Goal: Task Accomplishment & Management: Manage account settings

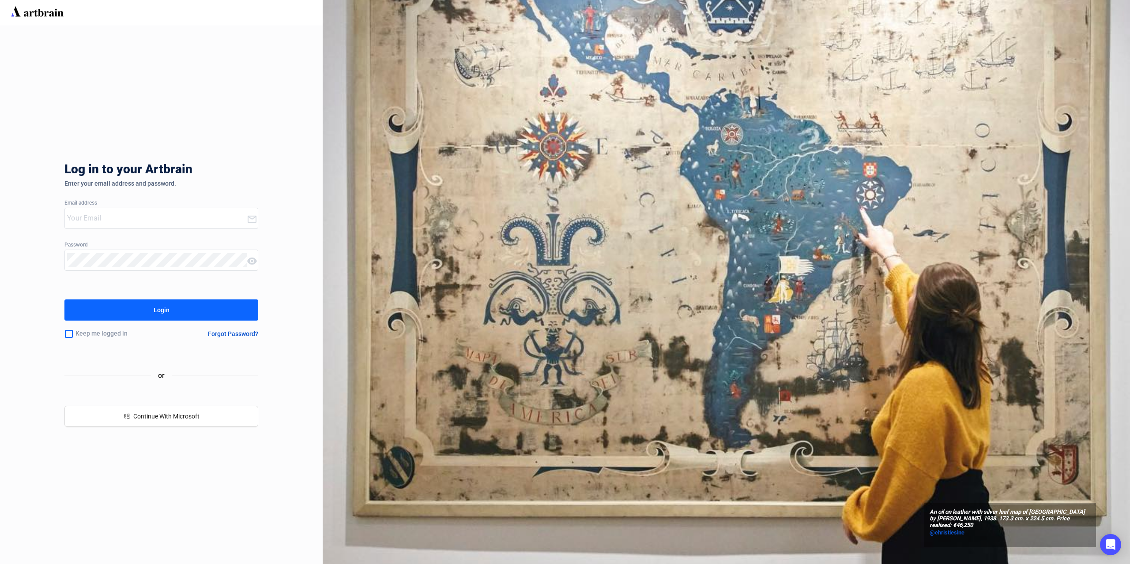
type input "[PERSON_NAME][EMAIL_ADDRESS][DOMAIN_NAME]"
click at [152, 320] on button "Login" at bounding box center [161, 310] width 194 height 21
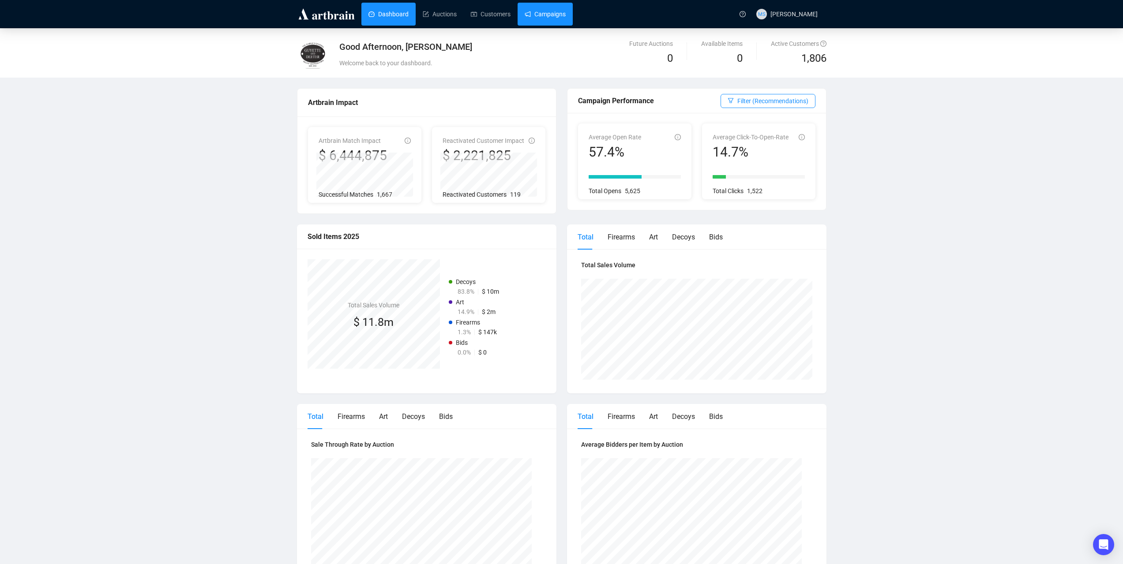
click at [528, 9] on link "Campaigns" at bounding box center [545, 14] width 41 height 23
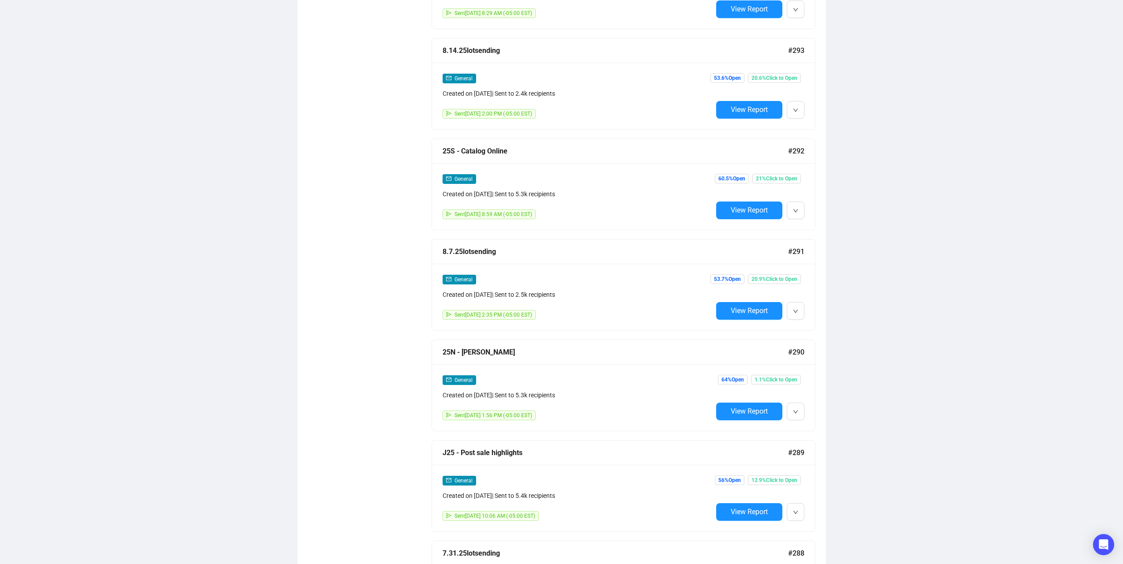
scroll to position [2256, 0]
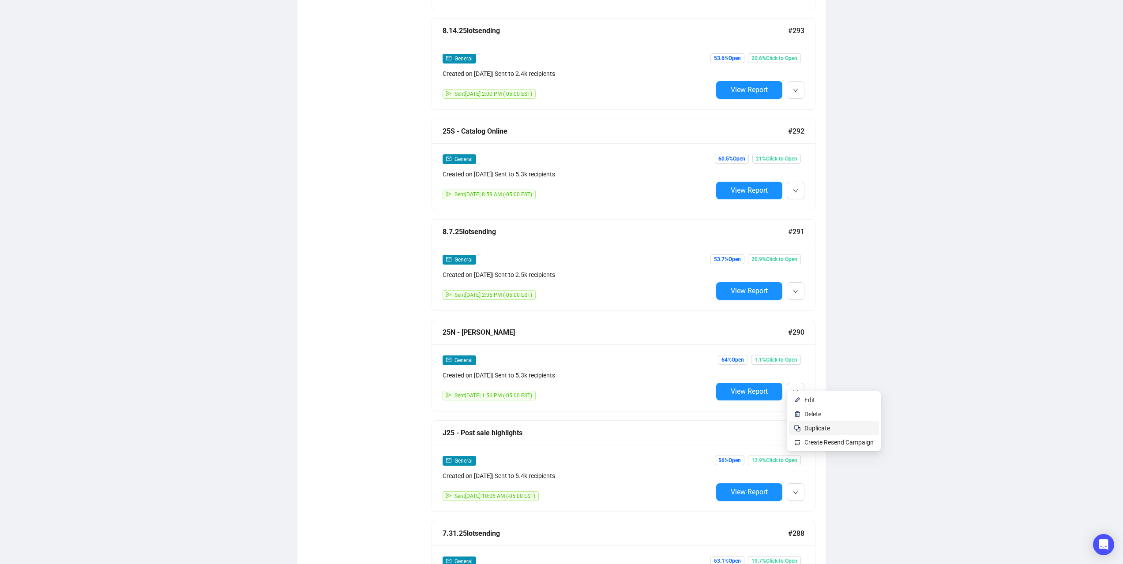
click at [810, 429] on span "Duplicate" at bounding box center [818, 428] width 26 height 7
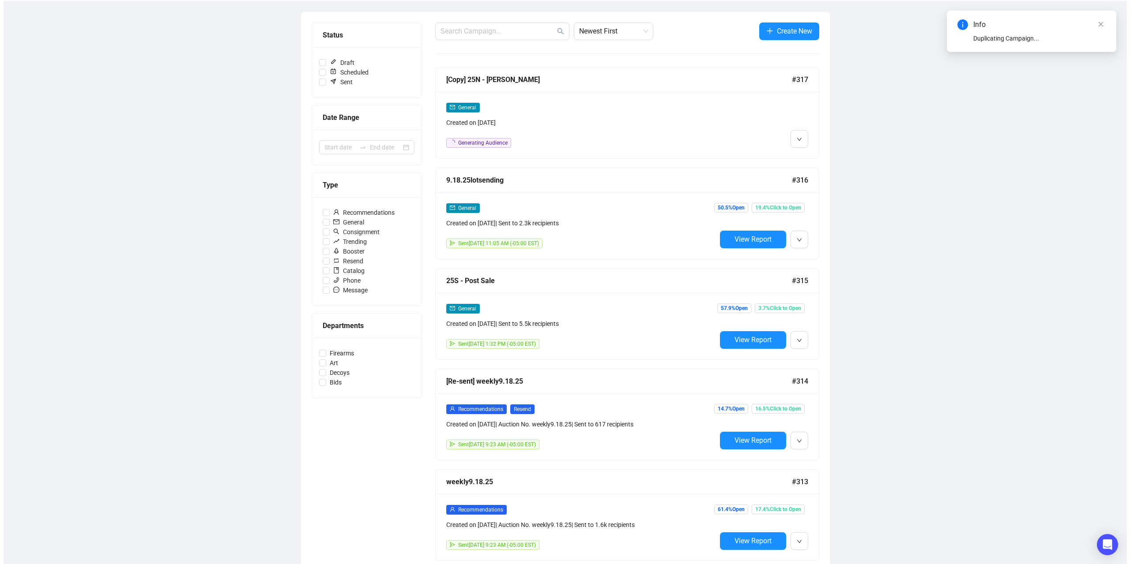
scroll to position [0, 0]
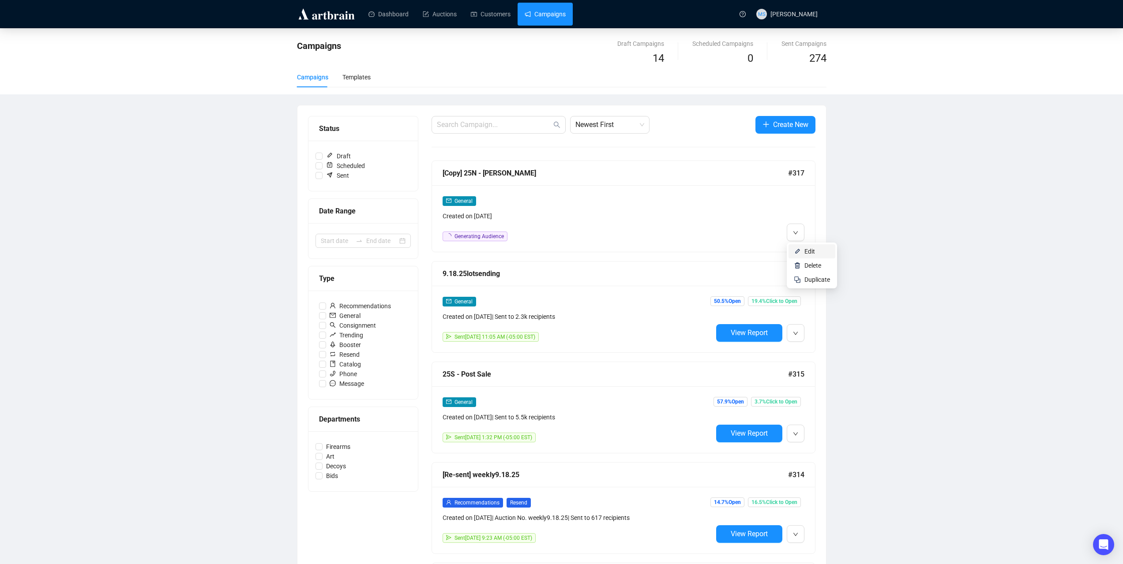
click at [808, 250] on span "Edit" at bounding box center [810, 251] width 11 height 7
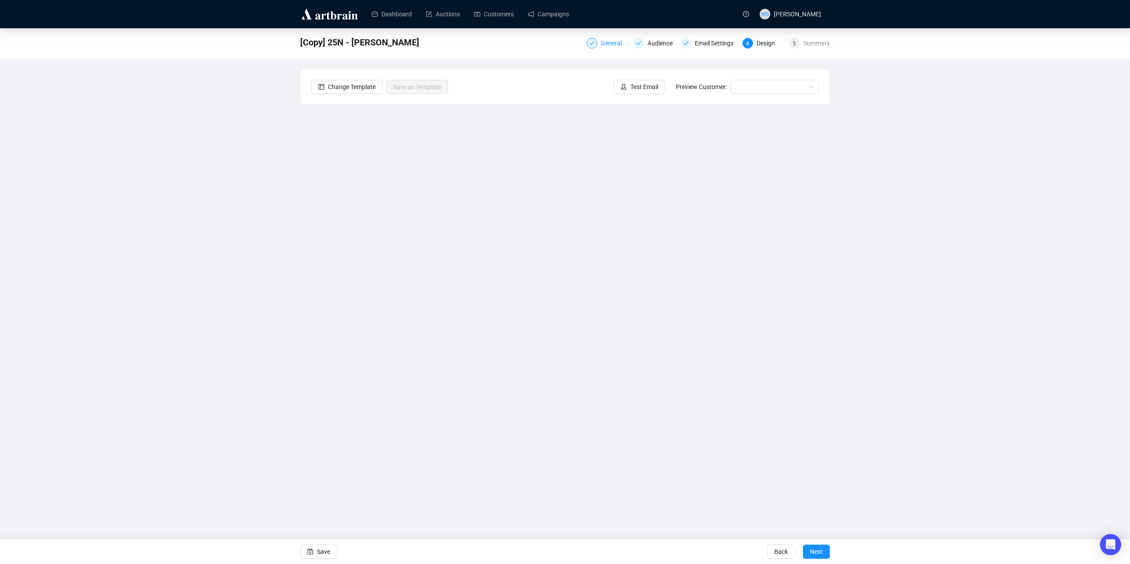
click at [610, 44] on div "General" at bounding box center [614, 43] width 26 height 11
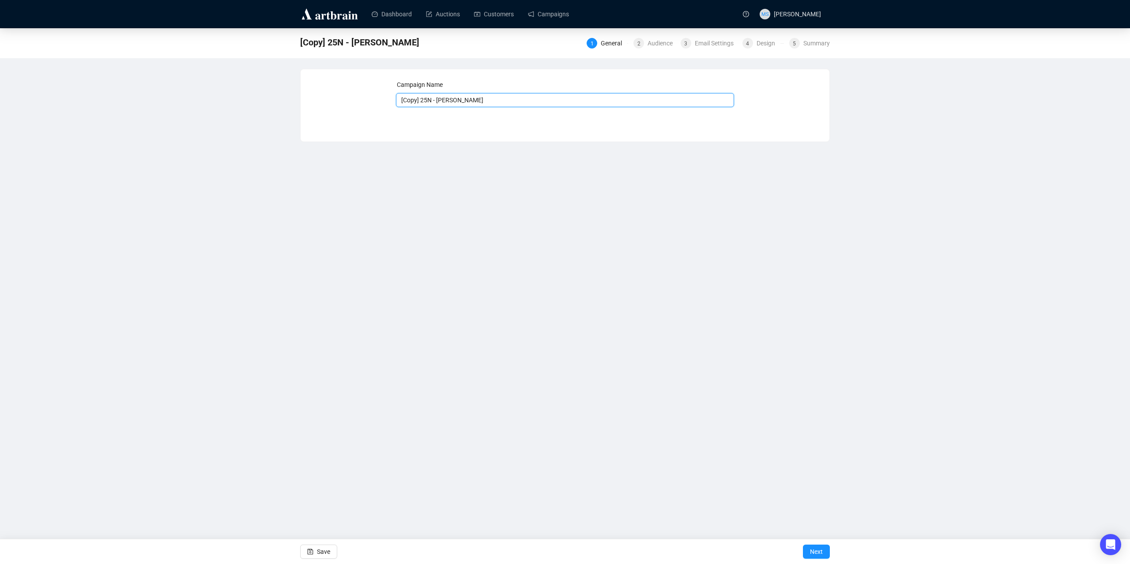
drag, startPoint x: 418, startPoint y: 99, endPoint x: 368, endPoint y: 94, distance: 50.1
click at [368, 94] on div "Campaign Name [Copy] 25N - [PERSON_NAME] Save Next" at bounding box center [565, 99] width 508 height 38
drag, startPoint x: 418, startPoint y: 97, endPoint x: 504, endPoint y: 109, distance: 86.5
click at [502, 109] on div "Campaign Name 25N - [PERSON_NAME] Save Next" at bounding box center [565, 99] width 338 height 38
type input "25N - Preview additions"
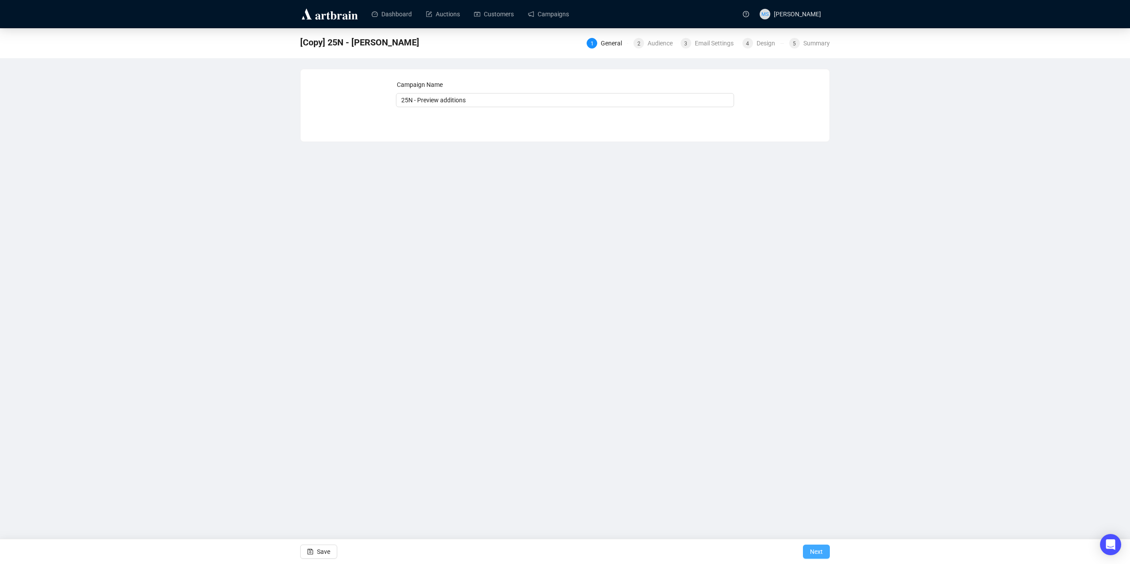
click at [813, 544] on span "Next" at bounding box center [816, 552] width 13 height 25
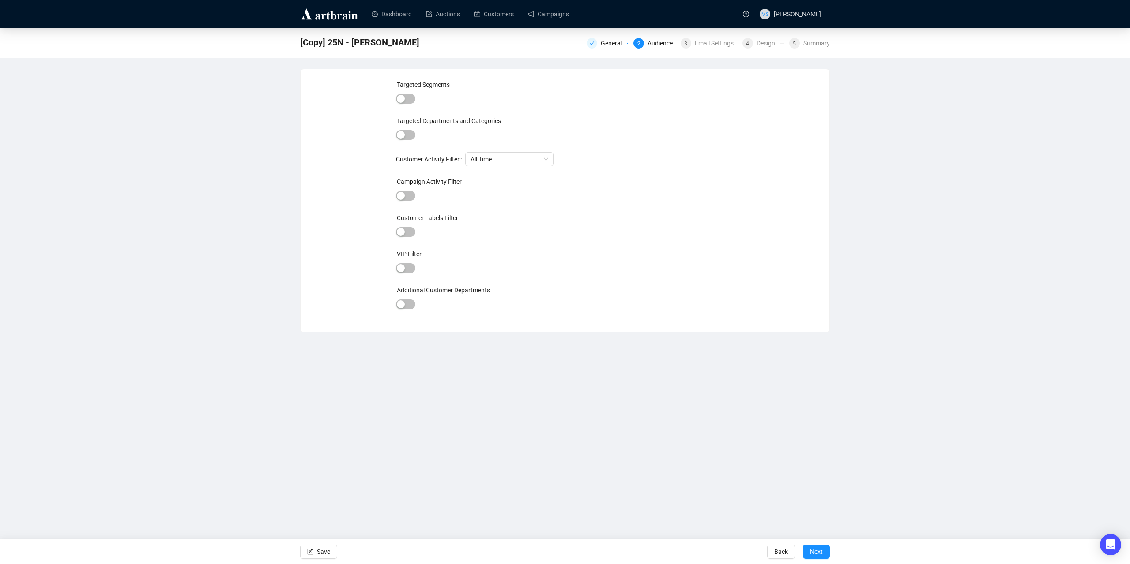
click at [813, 544] on span "Next" at bounding box center [816, 552] width 13 height 25
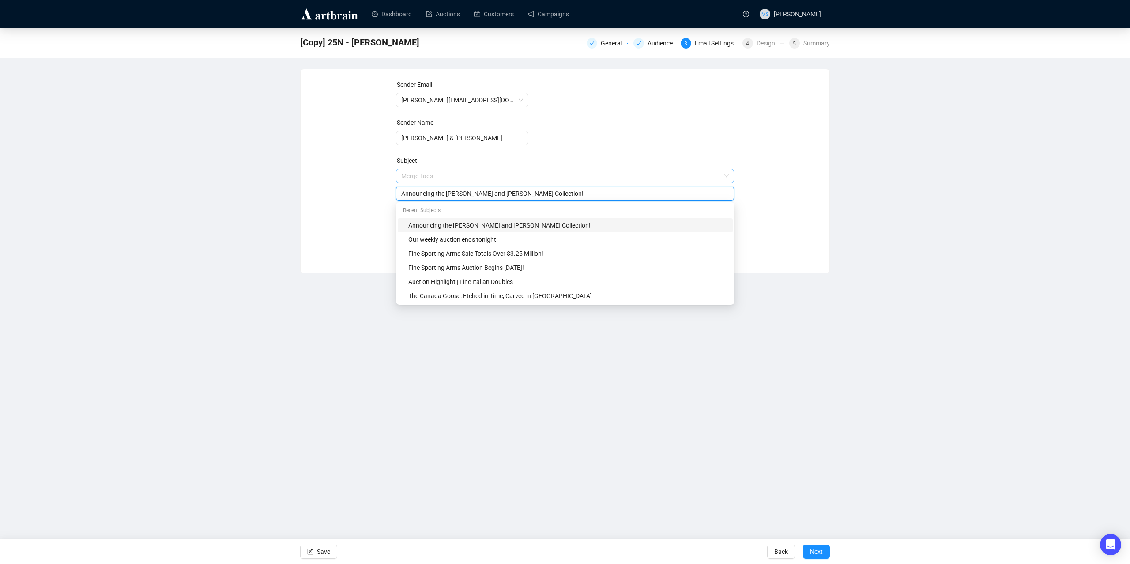
drag, startPoint x: 561, startPoint y: 176, endPoint x: 489, endPoint y: 177, distance: 72.8
click at [489, 177] on span "Merge Tags Announcing the [PERSON_NAME] and [PERSON_NAME] Collection!" at bounding box center [565, 185] width 338 height 25
click at [402, 194] on input "Announcing the [PERSON_NAME] and [PERSON_NAME] Collection!" at bounding box center [565, 194] width 328 height 10
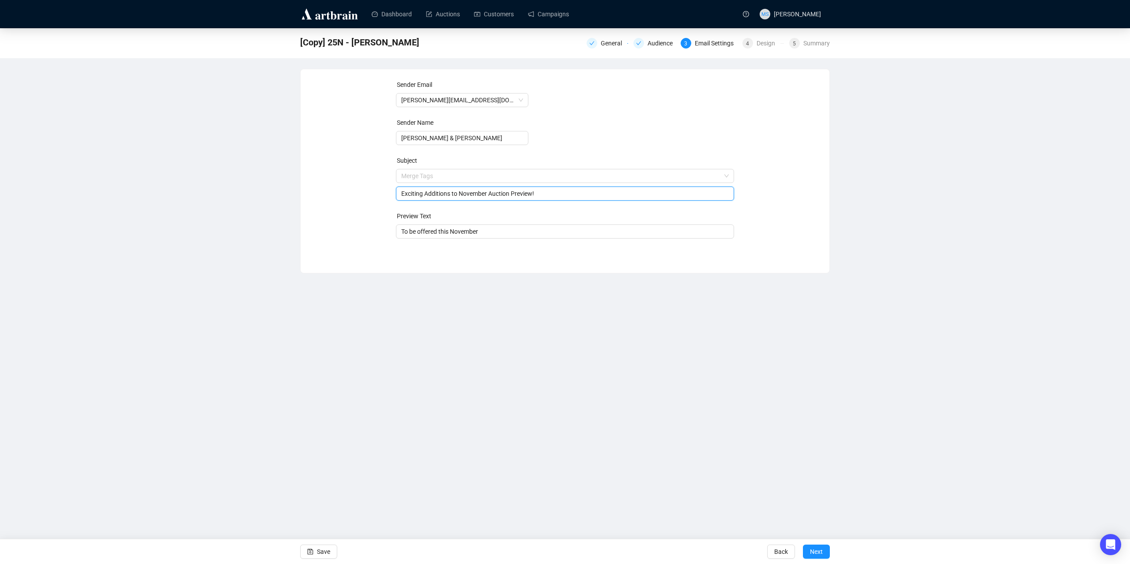
type input "Exciting Additions to November Auction Preview!"
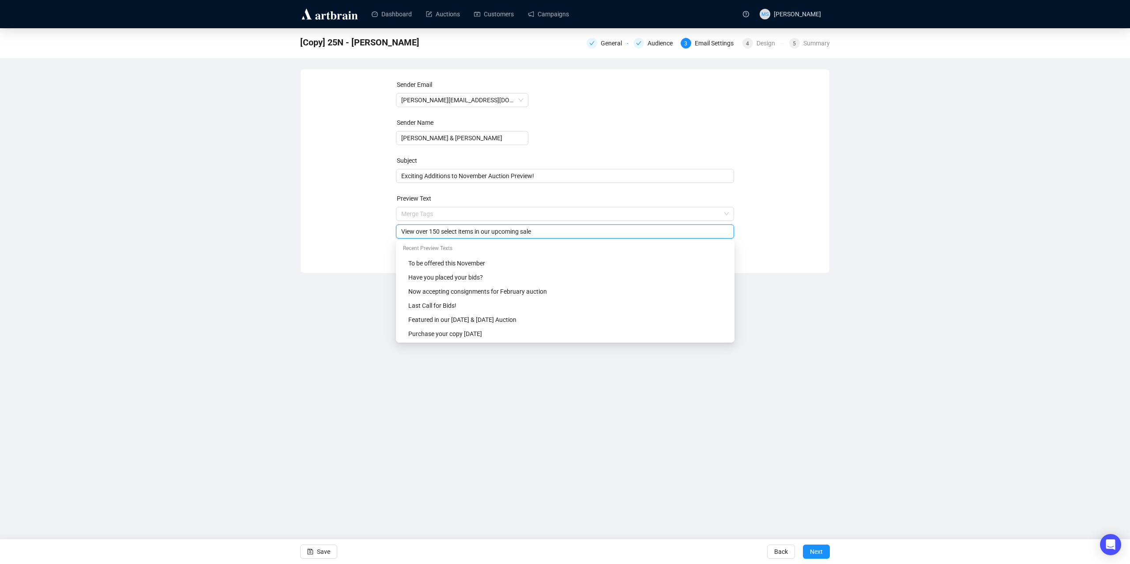
type input "View over 150 select items in our upcoming sale"
click at [894, 312] on div "Dashboard Auctions Customers Campaigns MS [PERSON_NAME] [Copy] 25N - [PERSON_NA…" at bounding box center [565, 282] width 1130 height 564
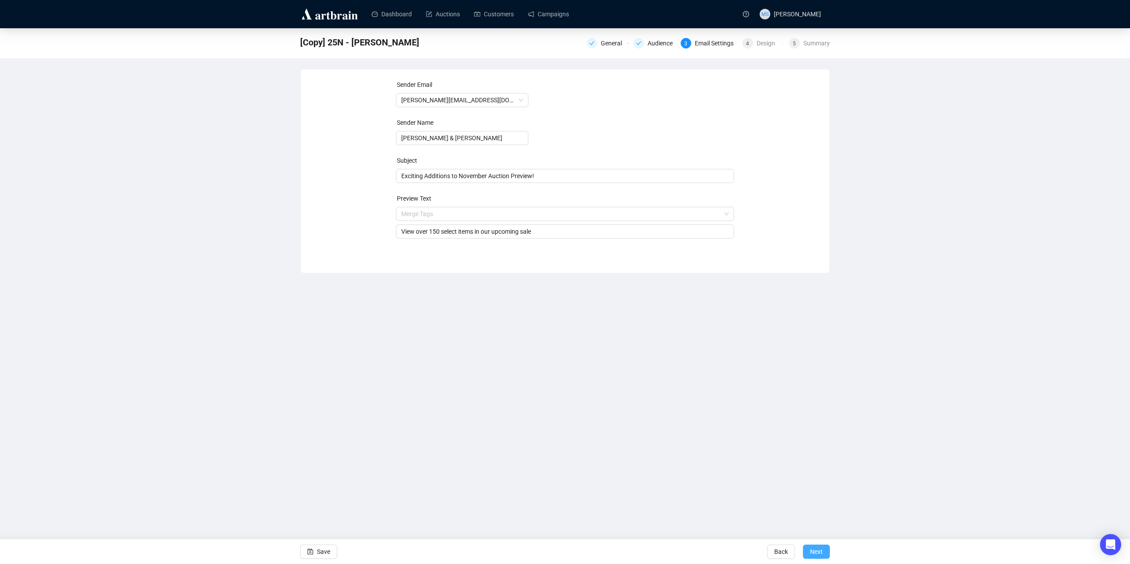
click at [819, 549] on span "Next" at bounding box center [816, 552] width 13 height 25
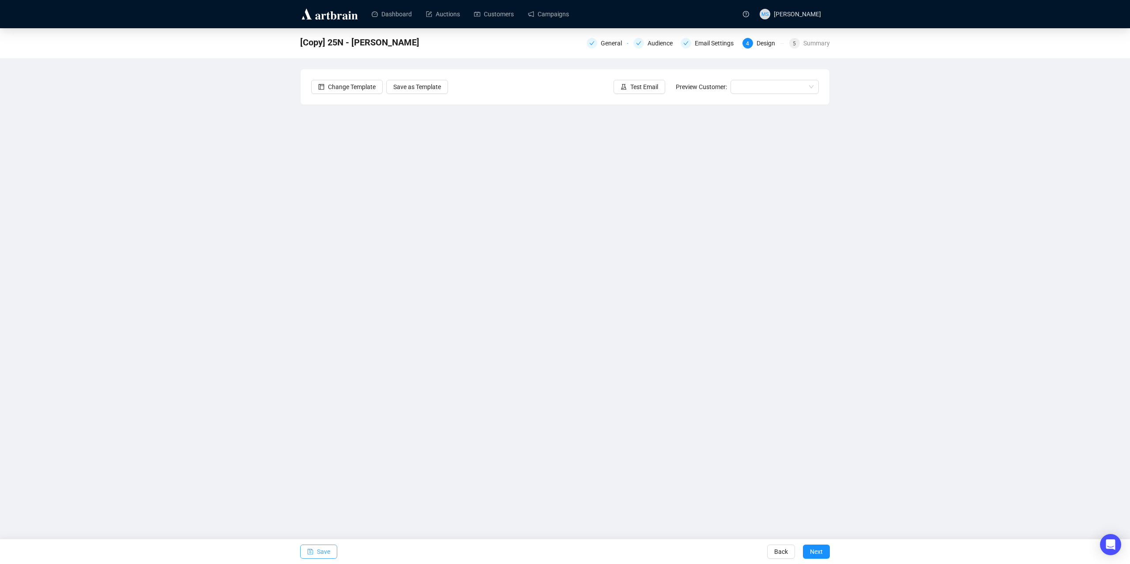
click at [309, 551] on icon "save" at bounding box center [310, 552] width 6 height 6
click at [217, 305] on div "25N - Preview additions General Audience Email Settings 4 Design 5 Summary Chan…" at bounding box center [565, 241] width 1130 height 427
click at [296, 315] on div "25N - Preview additions General Audience Email Settings 4 Design 5 Summary Chan…" at bounding box center [565, 241] width 1130 height 427
click at [318, 553] on span "Save" at bounding box center [323, 552] width 13 height 25
click at [330, 550] on button "Save" at bounding box center [318, 552] width 37 height 14
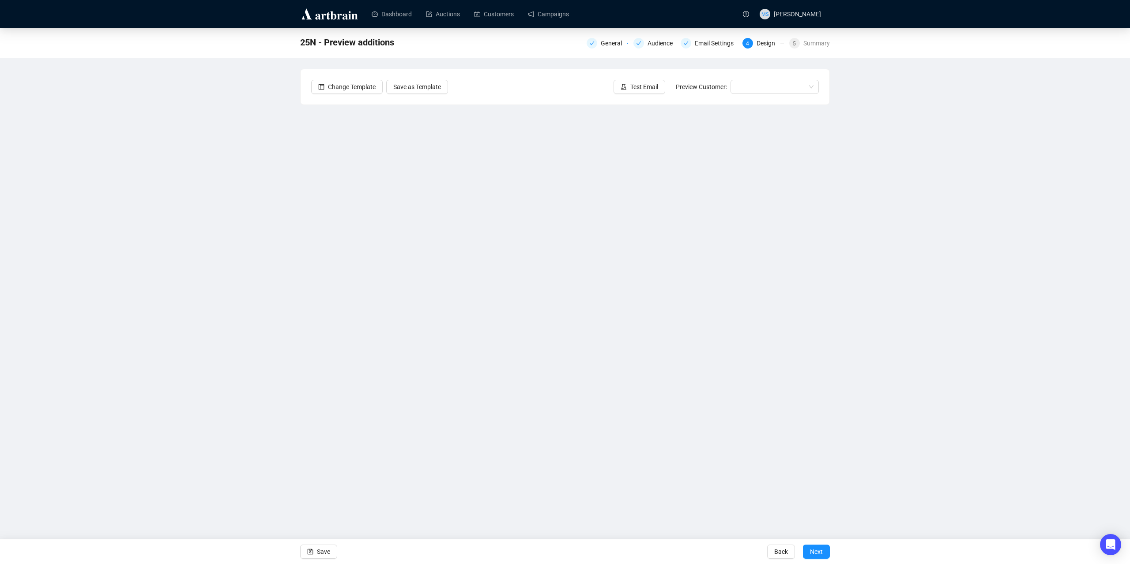
click at [156, 372] on div "25N - Preview additions General Audience Email Settings 4 Design 5 Summary Chan…" at bounding box center [565, 241] width 1130 height 427
drag, startPoint x: 311, startPoint y: 365, endPoint x: 240, endPoint y: 296, distance: 98.6
click at [240, 293] on div "25N - Preview additions General Audience Email Settings 4 Design 5 Summary Chan…" at bounding box center [565, 241] width 1130 height 427
click at [315, 549] on button "Save" at bounding box center [318, 552] width 37 height 14
click at [319, 553] on span "Save" at bounding box center [323, 552] width 13 height 25
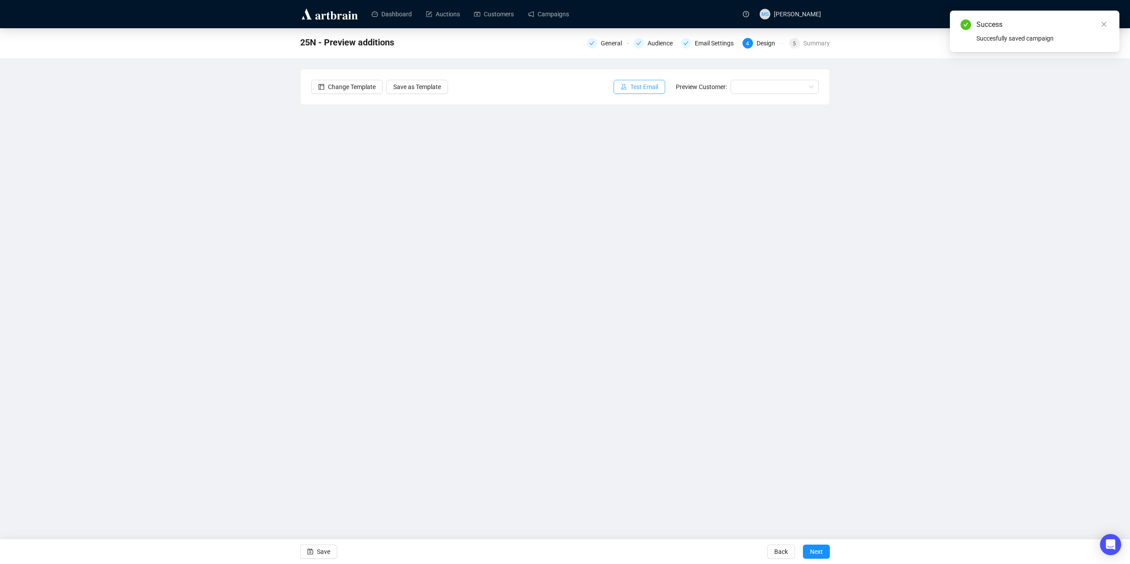
click at [627, 89] on icon "experiment" at bounding box center [623, 87] width 6 height 6
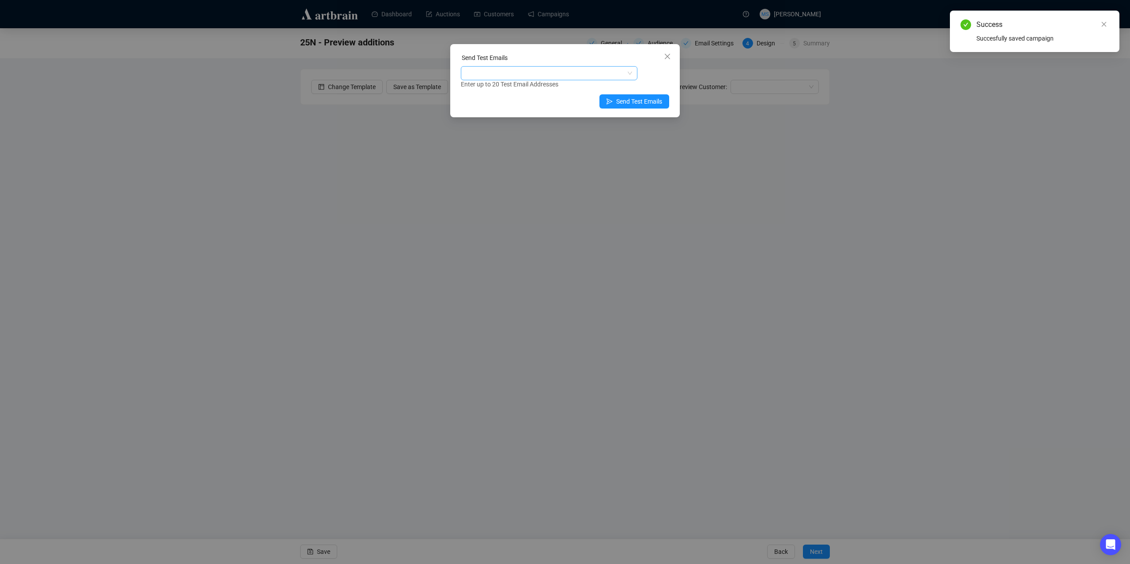
click at [530, 78] on div at bounding box center [544, 73] width 164 height 12
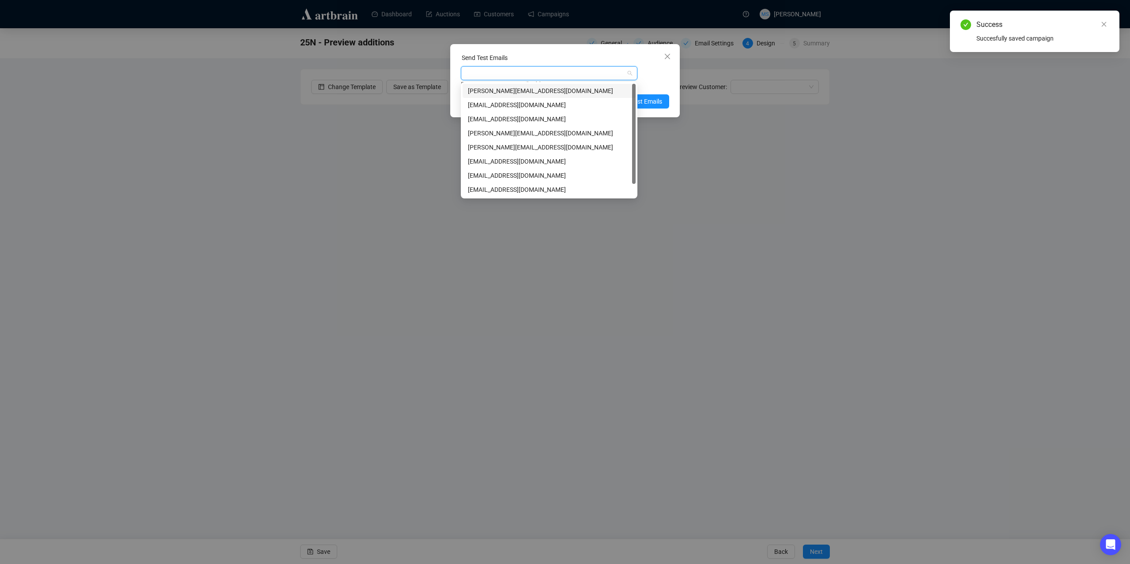
click at [522, 91] on div "[PERSON_NAME][EMAIL_ADDRESS][DOMAIN_NAME]" at bounding box center [549, 91] width 162 height 10
click at [648, 77] on div "[PERSON_NAME][EMAIL_ADDRESS][DOMAIN_NAME] Enter up to 20 Test Email Addresses" at bounding box center [565, 77] width 208 height 23
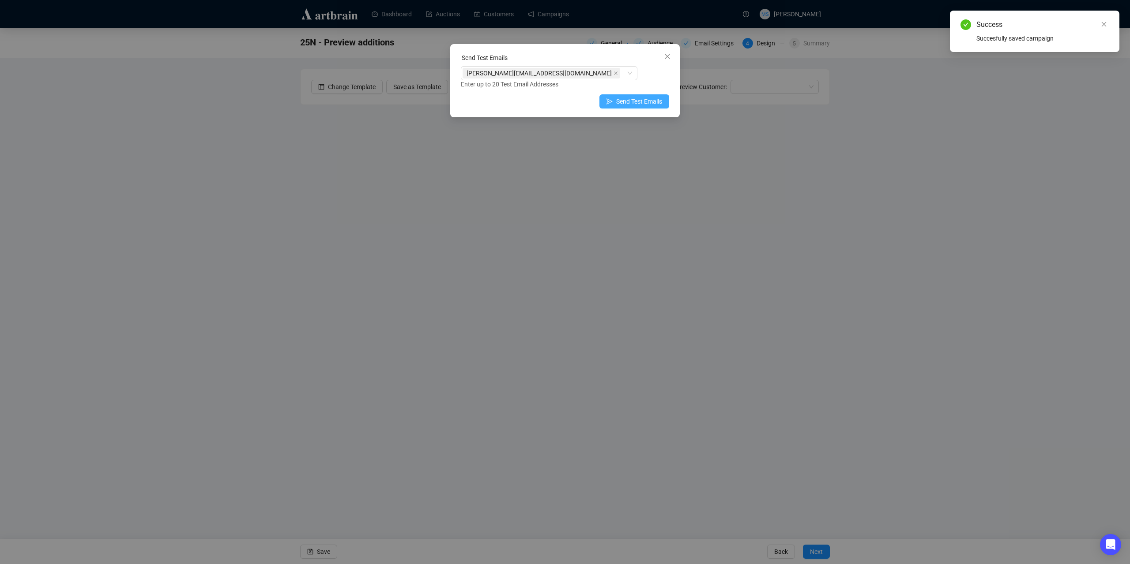
click at [646, 100] on span "Send Test Emails" at bounding box center [639, 102] width 46 height 10
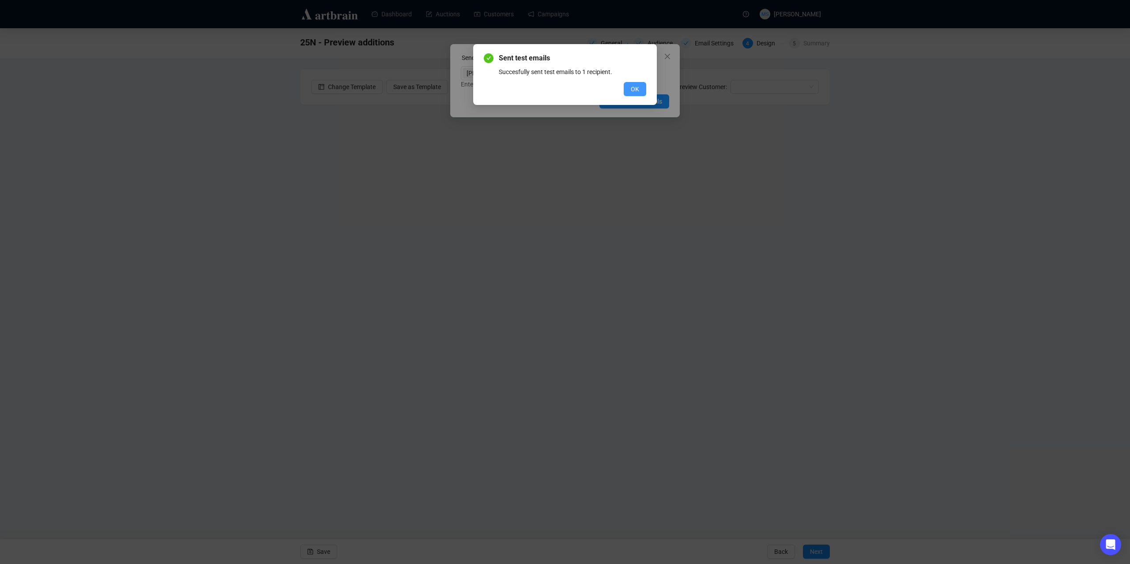
click at [637, 90] on span "OK" at bounding box center [635, 89] width 8 height 10
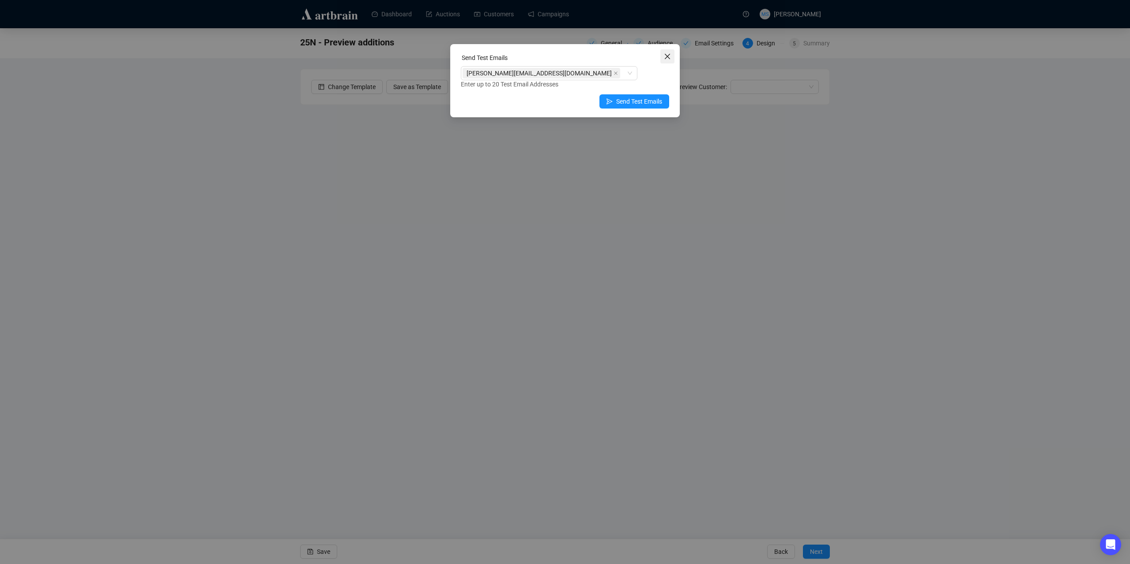
click at [665, 58] on icon "close" at bounding box center [667, 56] width 5 height 5
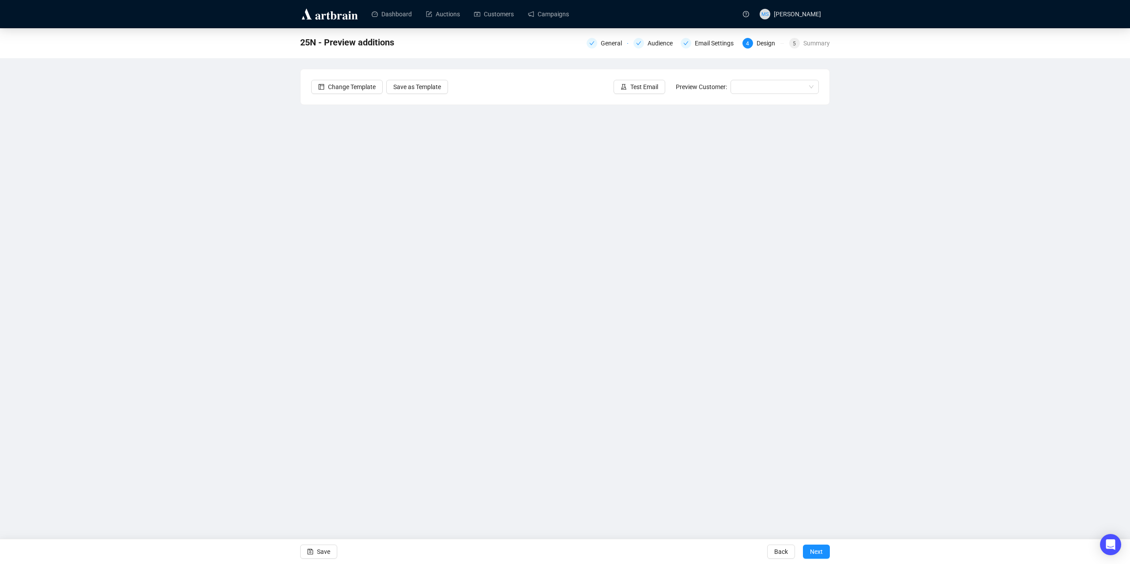
drag, startPoint x: 27, startPoint y: 189, endPoint x: 32, endPoint y: 177, distance: 13.4
click at [27, 189] on div "25N - Preview additions General Audience Email Settings 4 Design 5 Summary Chan…" at bounding box center [565, 241] width 1130 height 427
